Goal: Information Seeking & Learning: Learn about a topic

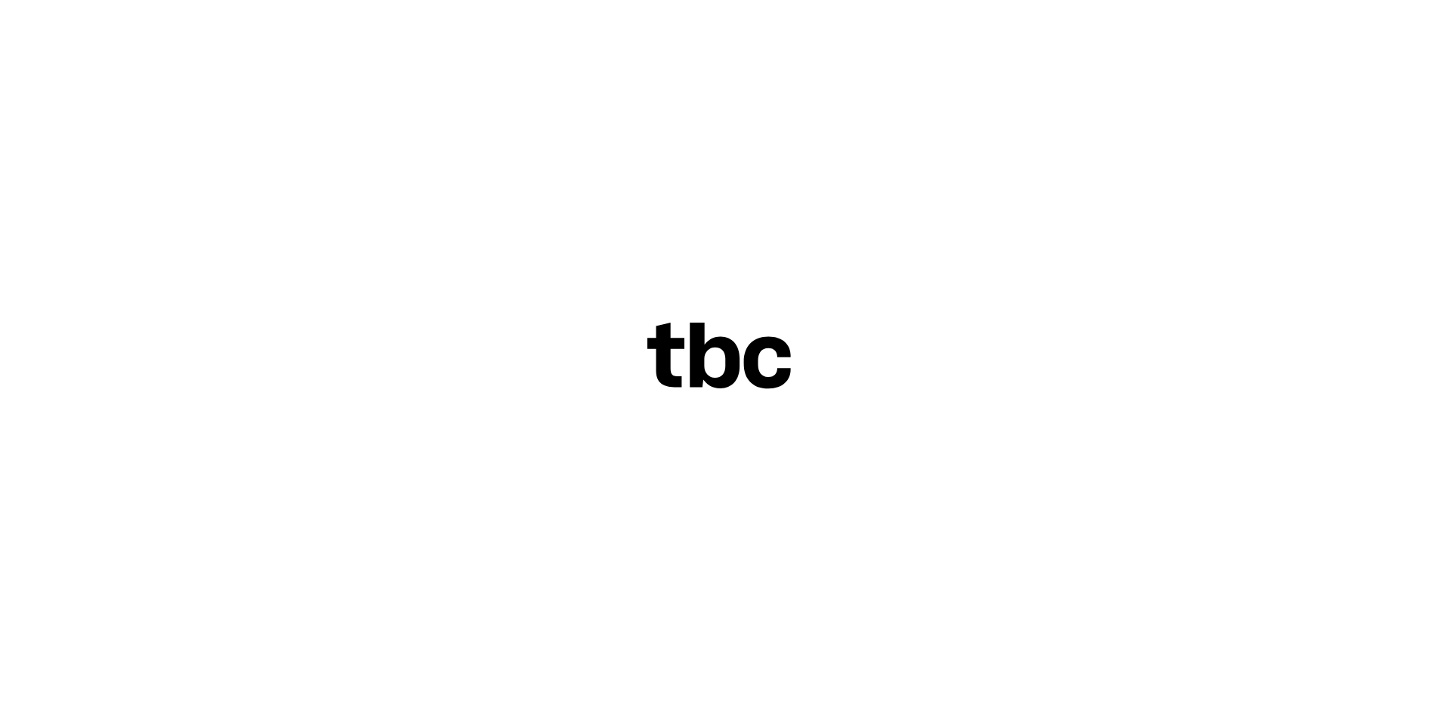
scroll to position [51, 0]
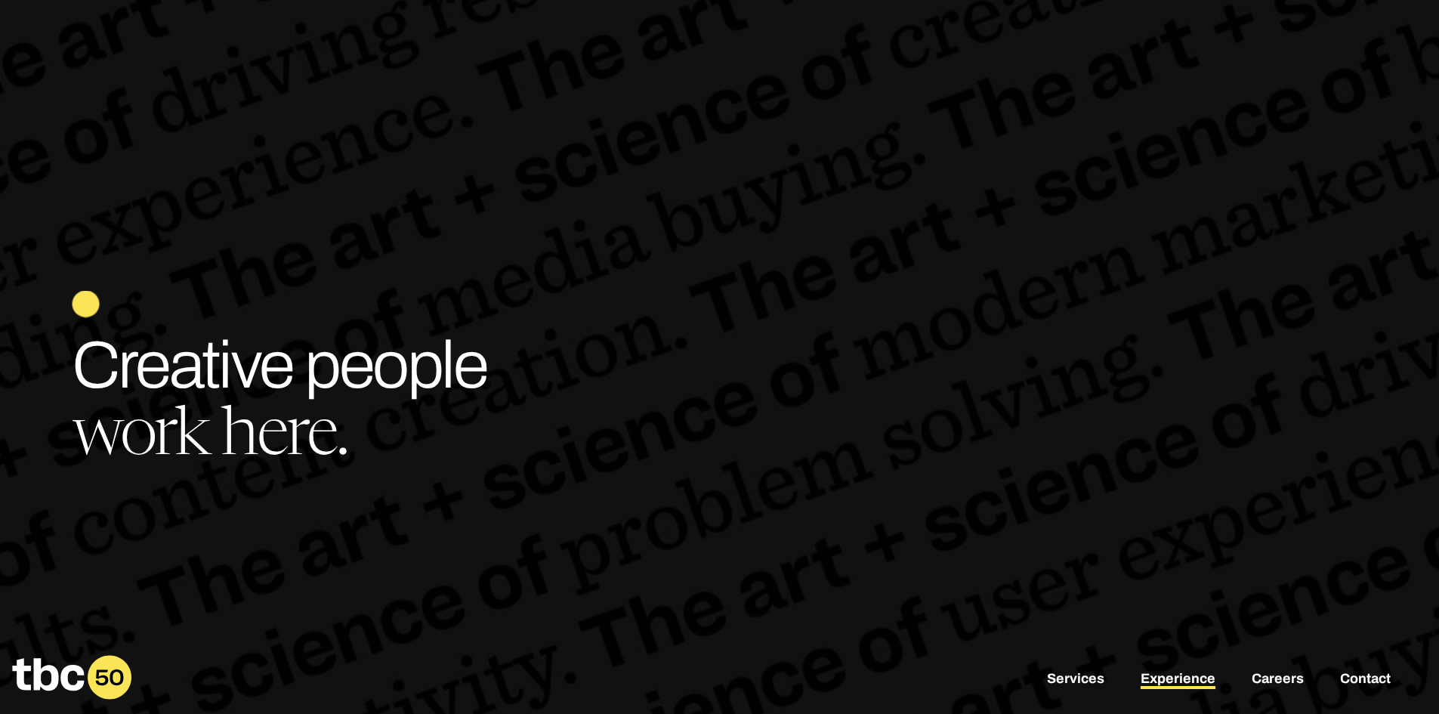
click at [1157, 676] on link "Experience" at bounding box center [1178, 680] width 75 height 18
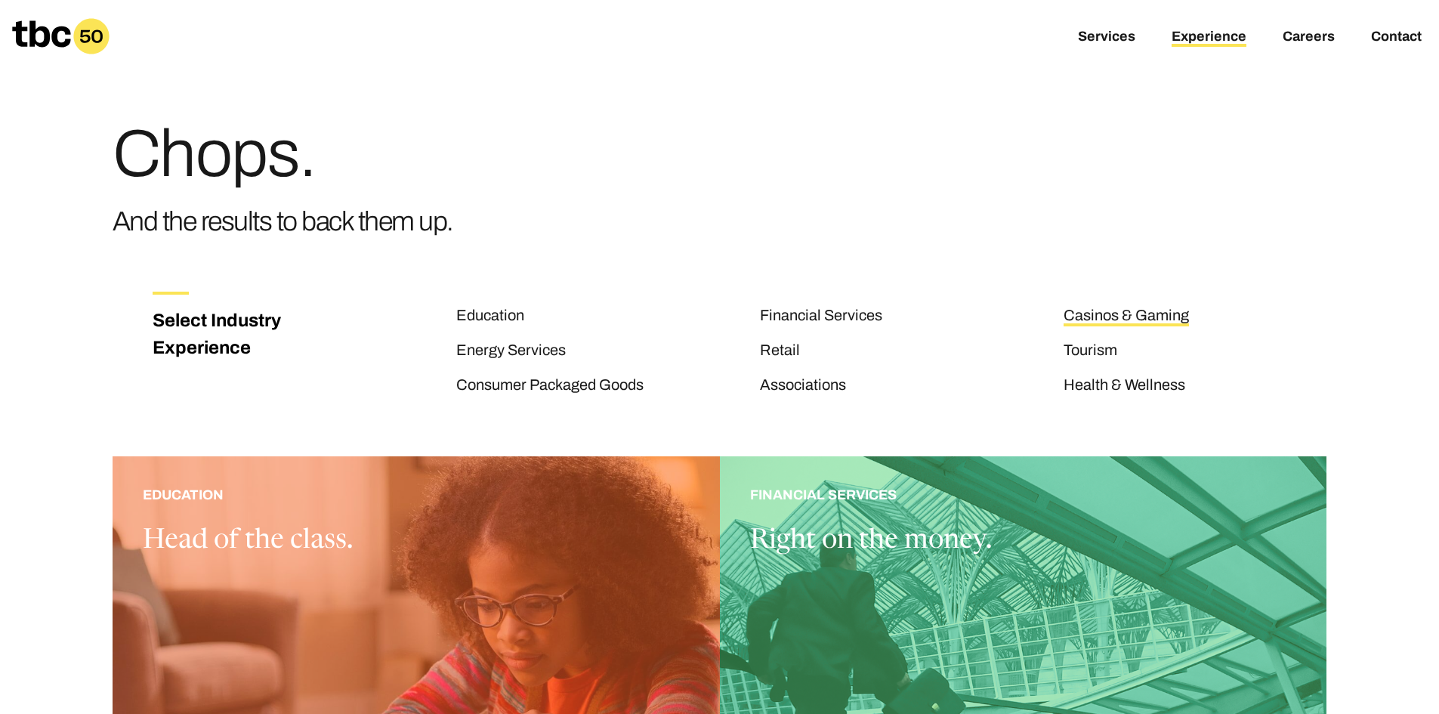
click at [1102, 316] on link "Casinos & Gaming" at bounding box center [1126, 317] width 125 height 20
click at [1099, 353] on link "Tourism" at bounding box center [1091, 352] width 54 height 20
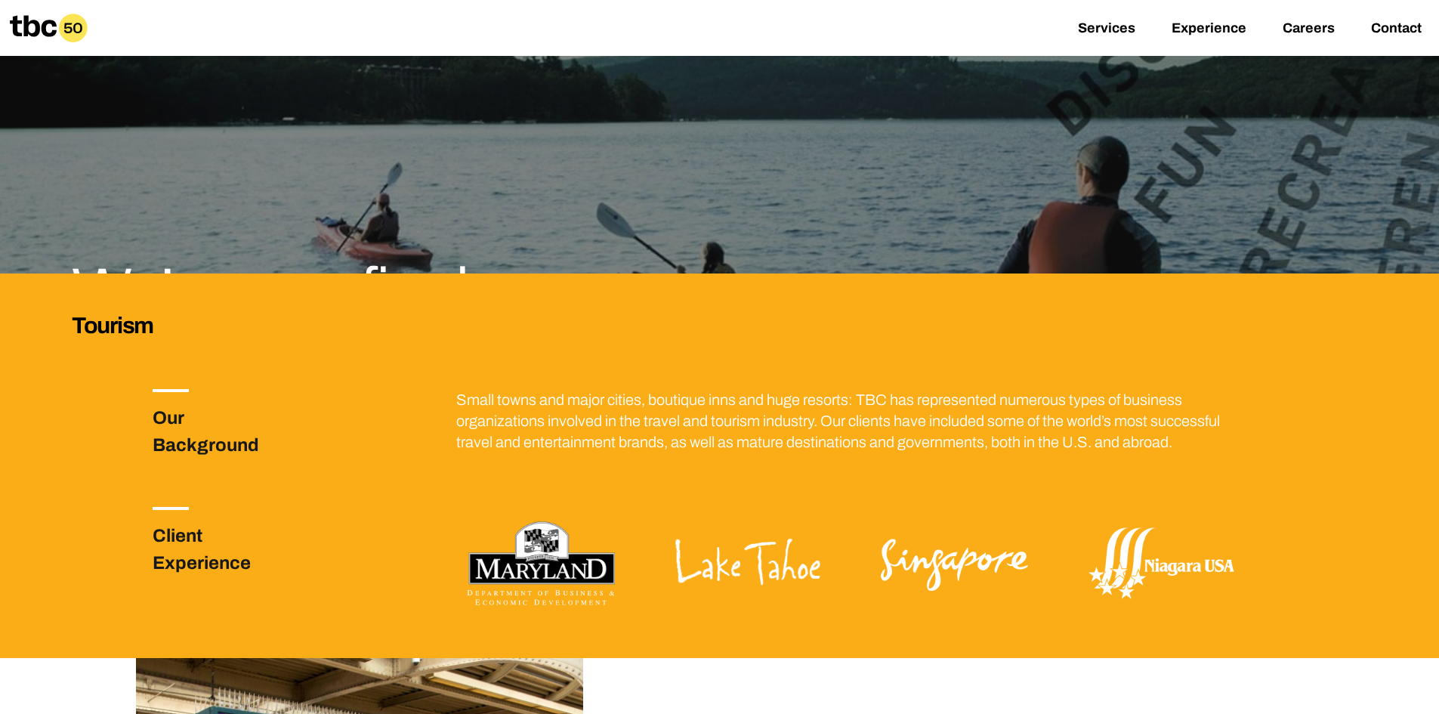
scroll to position [156, 0]
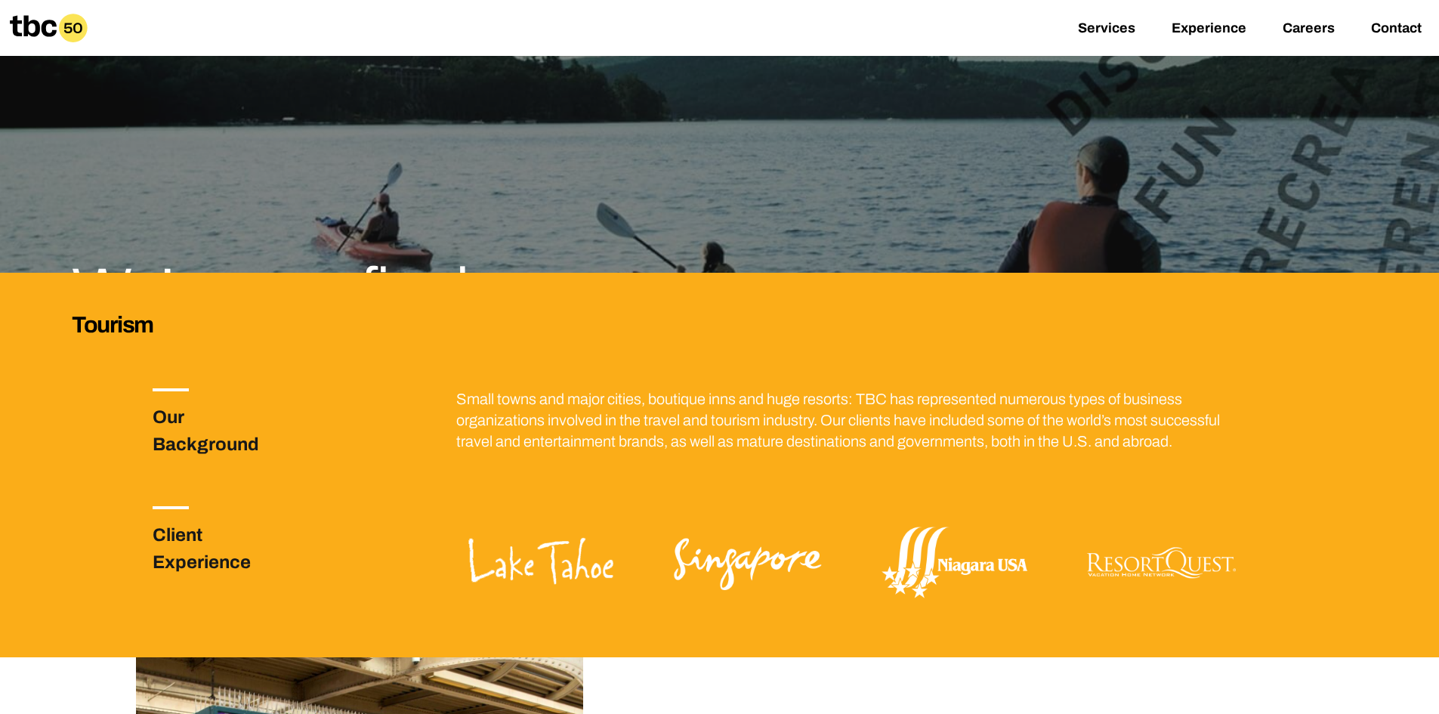
click at [207, 453] on h3 "Our Background" at bounding box center [225, 431] width 145 height 54
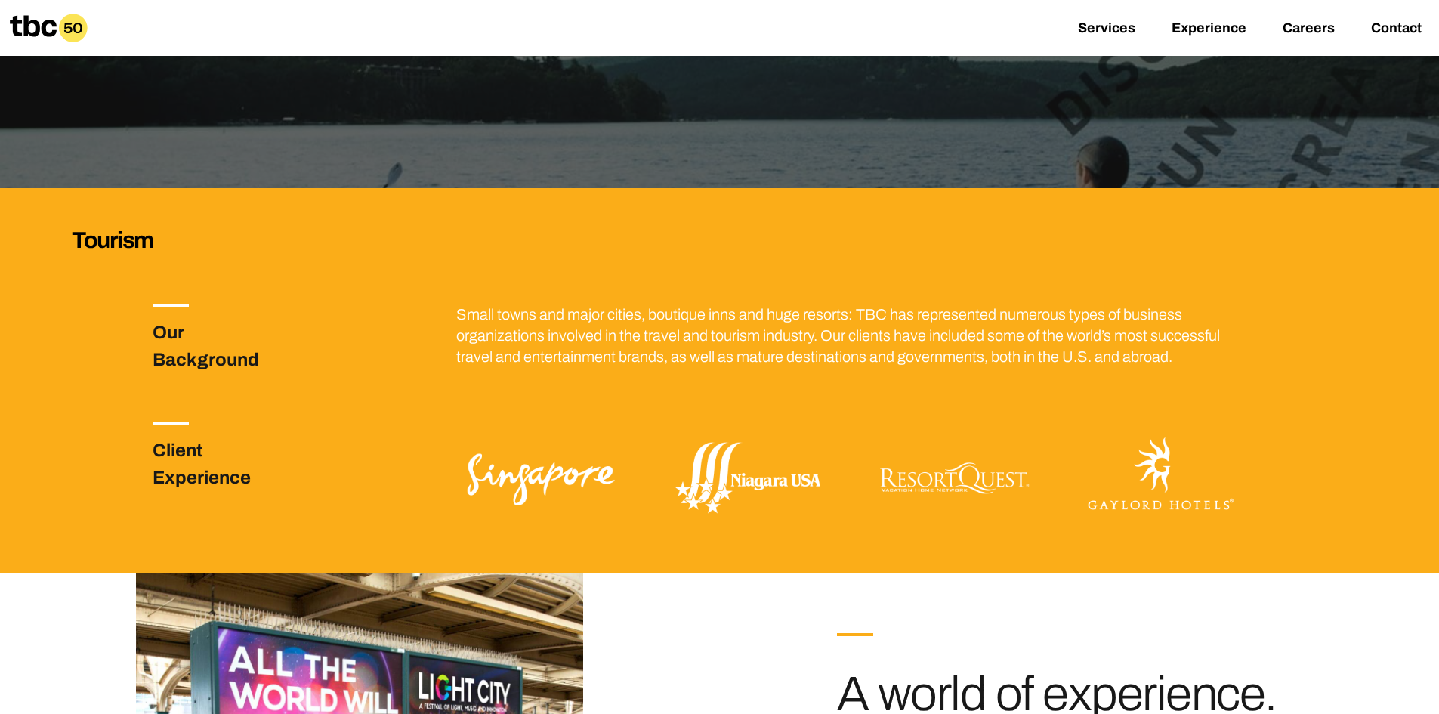
scroll to position [255, 0]
